Goal: Information Seeking & Learning: Understand process/instructions

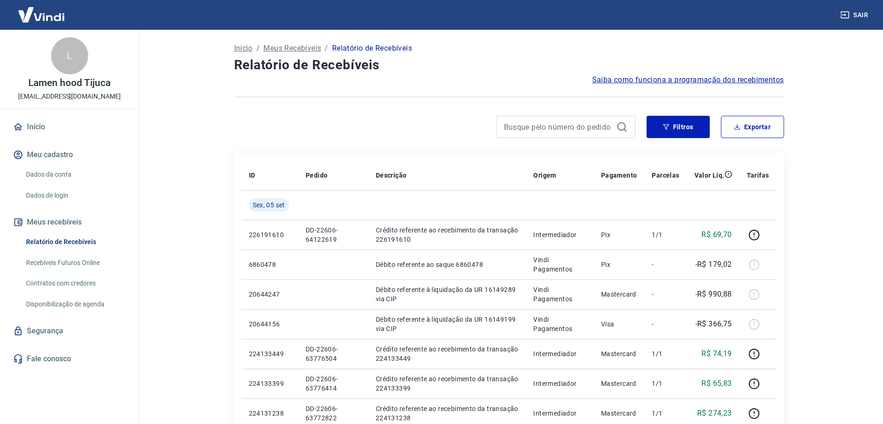
click at [85, 303] on link "Disponibilização de agenda" at bounding box center [74, 304] width 105 height 19
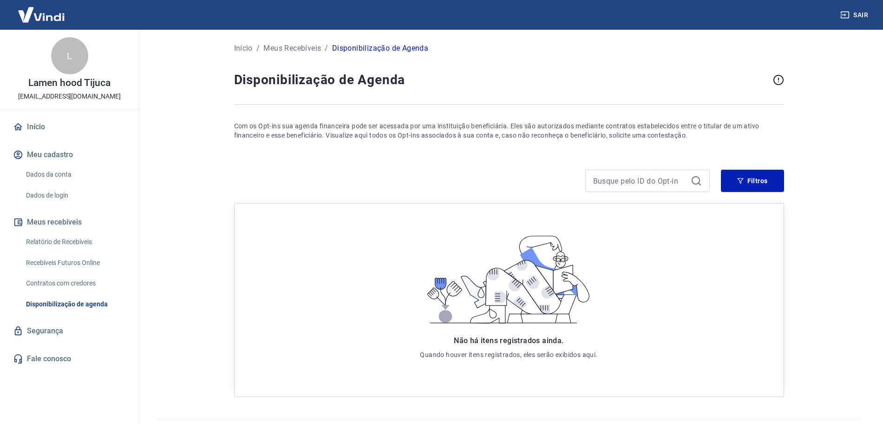
click at [80, 285] on link "Contratos com credores" at bounding box center [74, 283] width 105 height 19
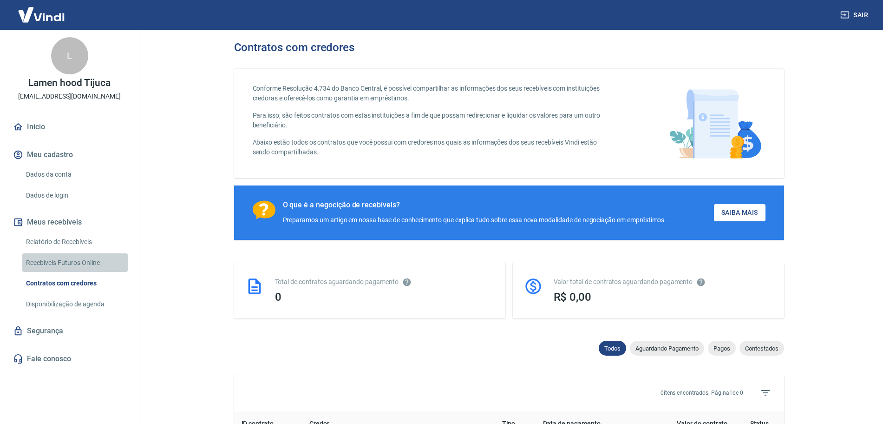
click at [69, 258] on link "Recebíveis Futuros Online" at bounding box center [74, 262] width 105 height 19
click at [49, 236] on link "Relatório de Recebíveis" at bounding box center [74, 241] width 105 height 19
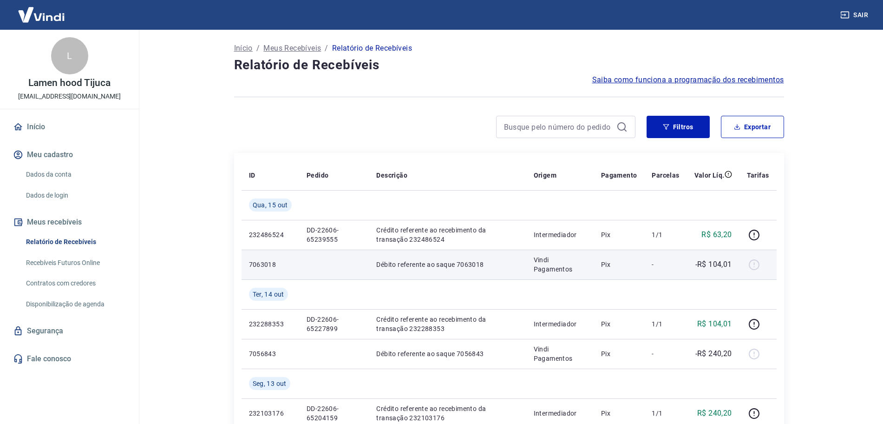
click at [754, 267] on div at bounding box center [758, 264] width 22 height 15
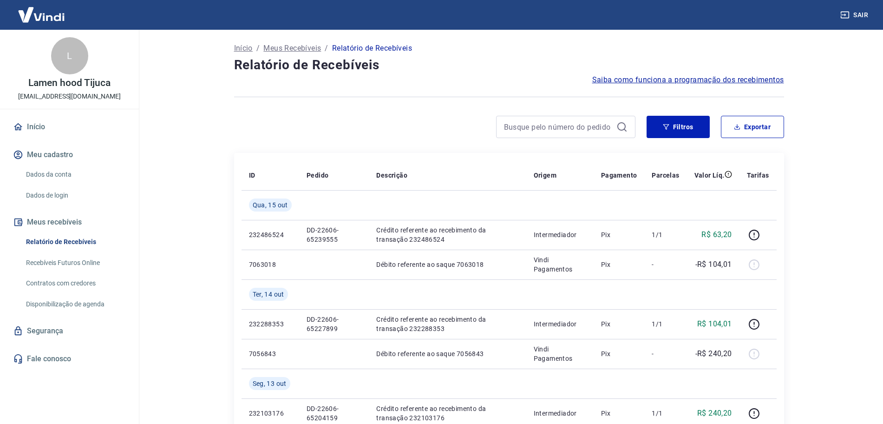
click at [750, 78] on span "Saiba como funciona a programação dos recebimentos" at bounding box center [688, 79] width 192 height 11
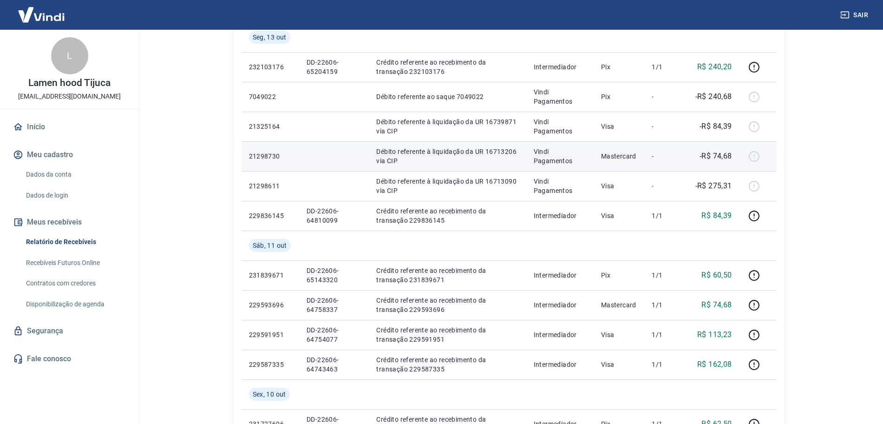
scroll to position [348, 0]
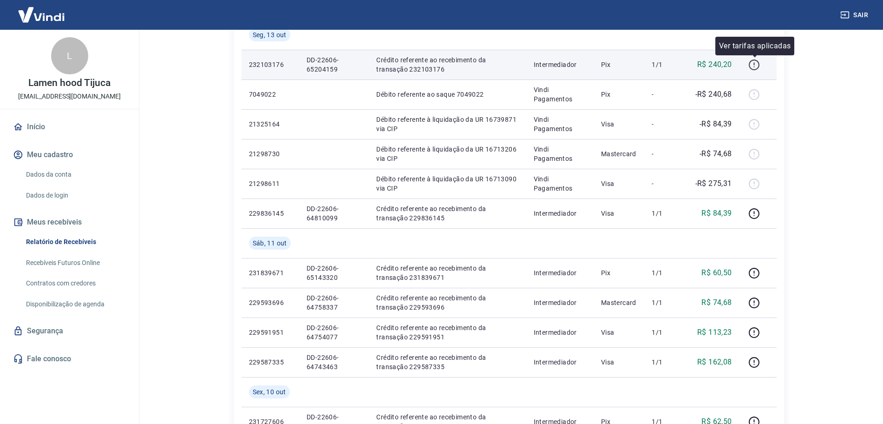
click at [757, 66] on icon "button" at bounding box center [755, 65] width 12 height 12
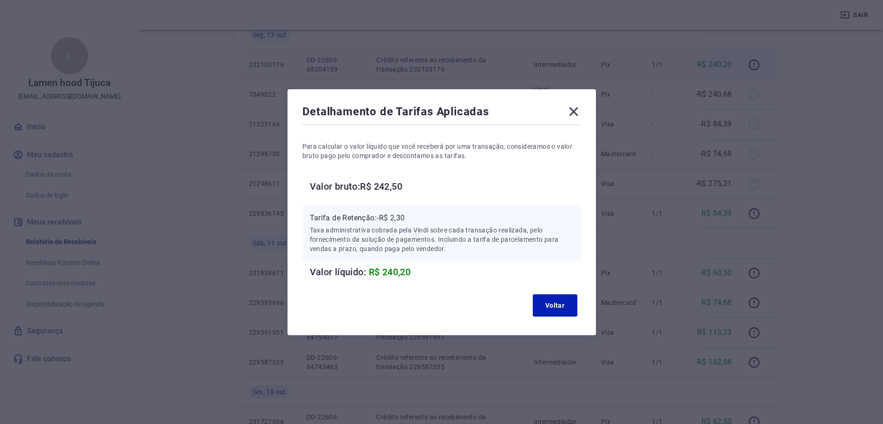
click at [576, 111] on icon at bounding box center [573, 111] width 15 height 15
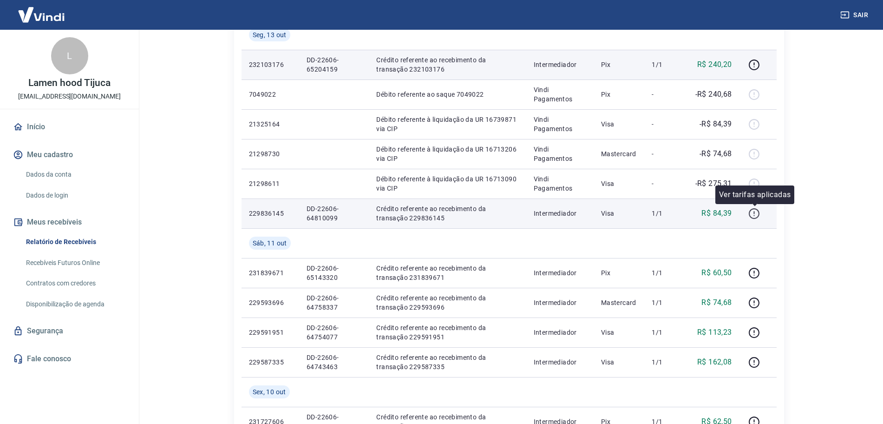
click at [753, 217] on icon "button" at bounding box center [754, 213] width 11 height 11
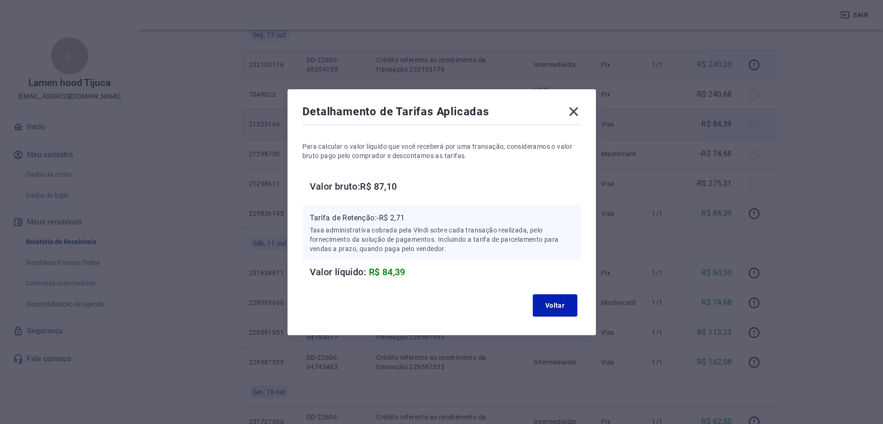
click at [575, 114] on icon at bounding box center [573, 111] width 15 height 15
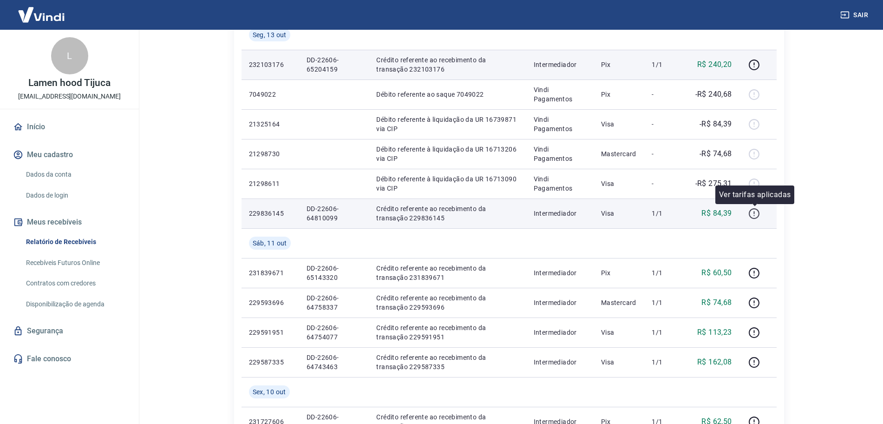
click at [758, 214] on icon "button" at bounding box center [755, 214] width 12 height 12
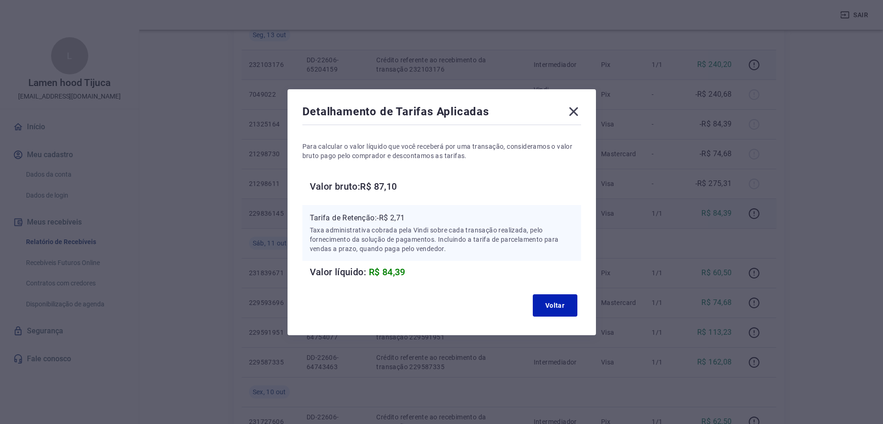
click at [581, 110] on icon at bounding box center [573, 111] width 15 height 15
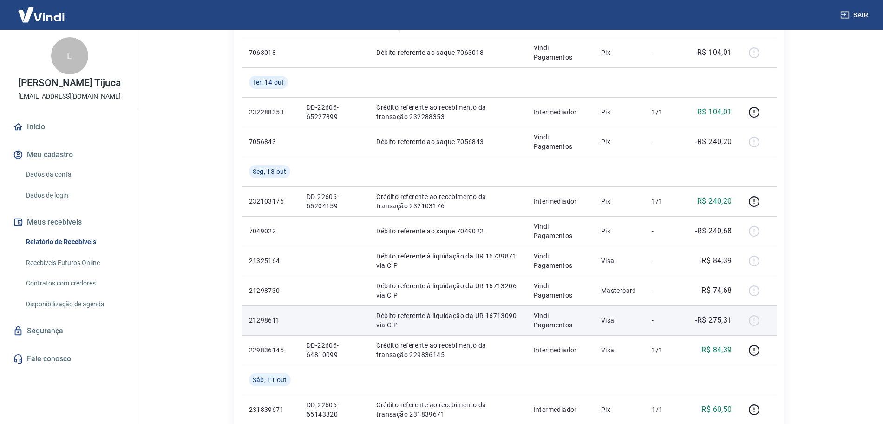
scroll to position [232, 0]
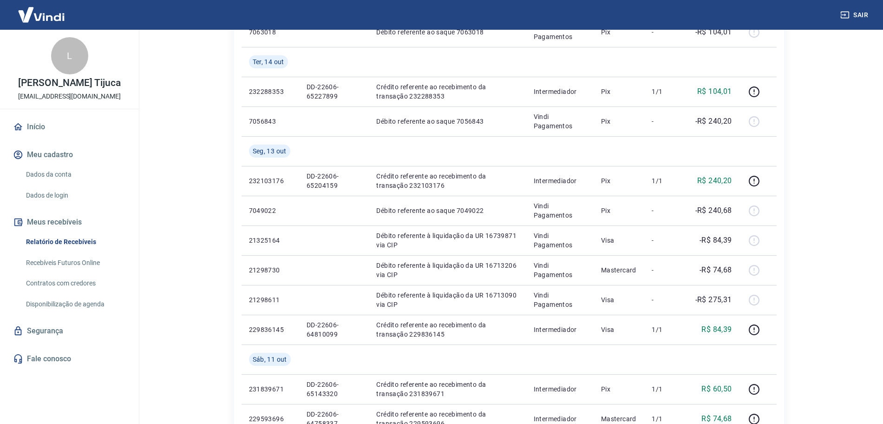
click at [36, 362] on link "Fale conosco" at bounding box center [69, 358] width 117 height 20
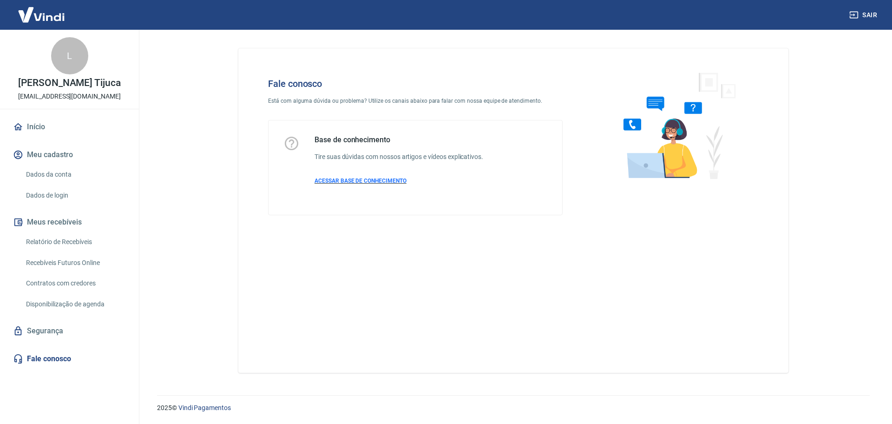
click at [386, 181] on span "ACESSAR BASE DE CONHECIMENTO" at bounding box center [361, 180] width 92 height 7
